Goal: Check status: Check status

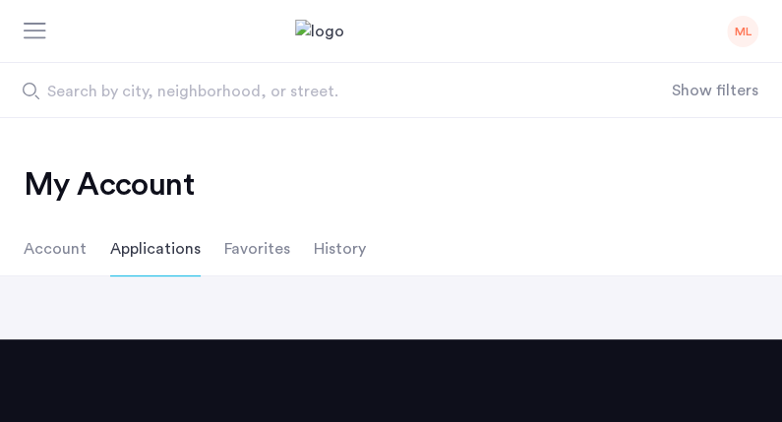
click at [268, 261] on li "Favorites" at bounding box center [257, 248] width 66 height 55
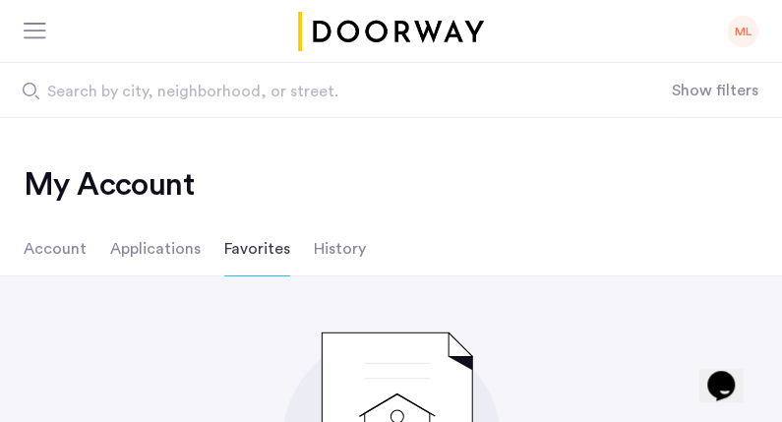
click at [145, 248] on li "Applications" at bounding box center [155, 248] width 90 height 55
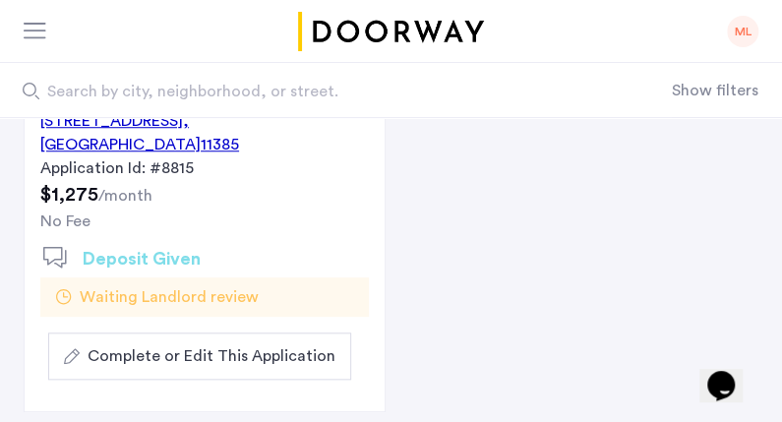
scroll to position [440, 0]
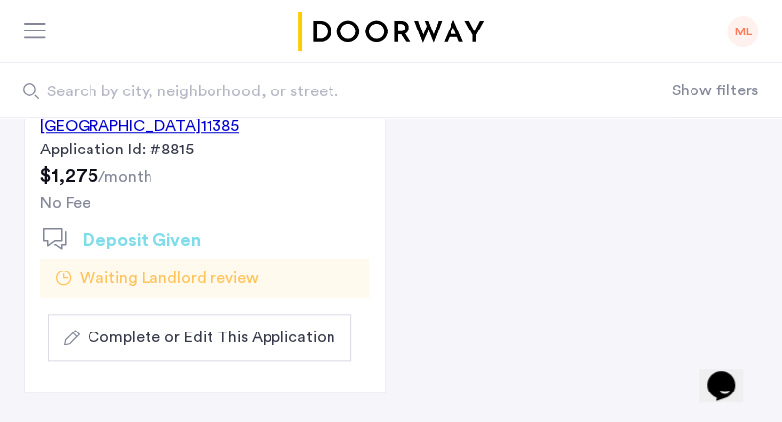
click at [145, 270] on span "Waiting Landlord review" at bounding box center [169, 278] width 179 height 24
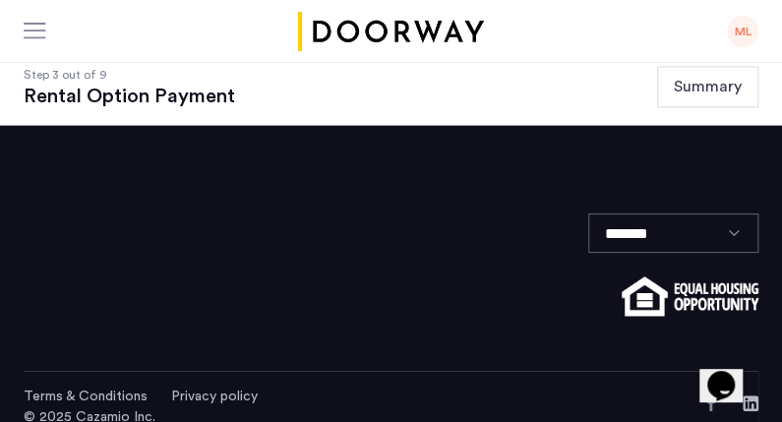
scroll to position [803, 0]
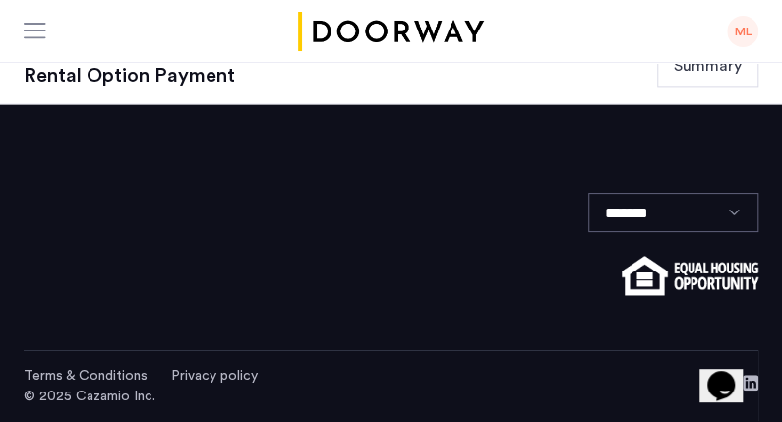
click at [672, 86] on button "Summary" at bounding box center [707, 65] width 101 height 41
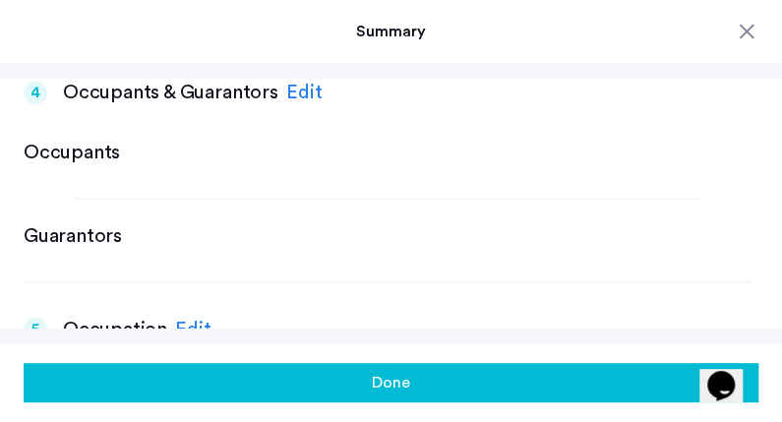
scroll to position [1045, 0]
